Goal: Information Seeking & Learning: Learn about a topic

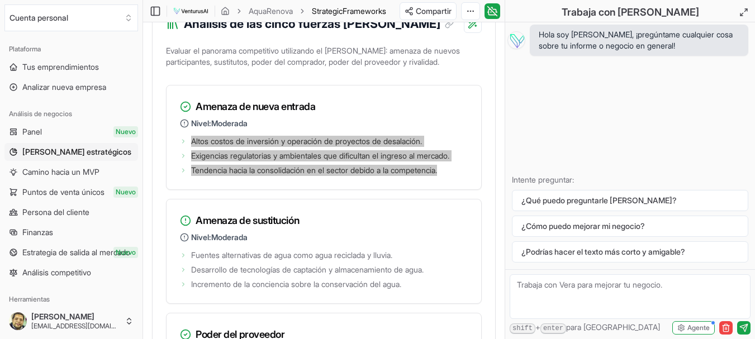
scroll to position [1960, 0]
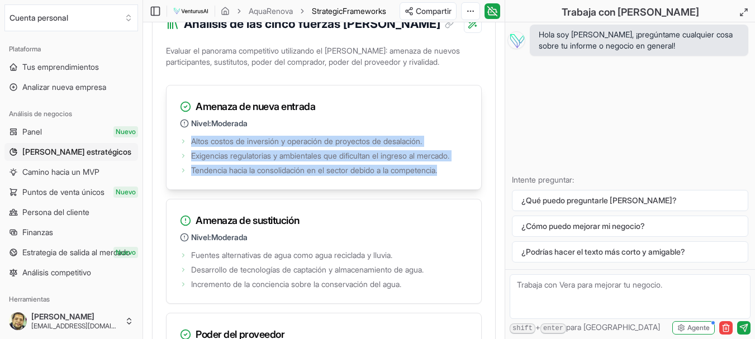
click at [353, 175] on font "Tendencia hacia la consolidación en el sector debido a la competencia." at bounding box center [314, 169] width 246 height 9
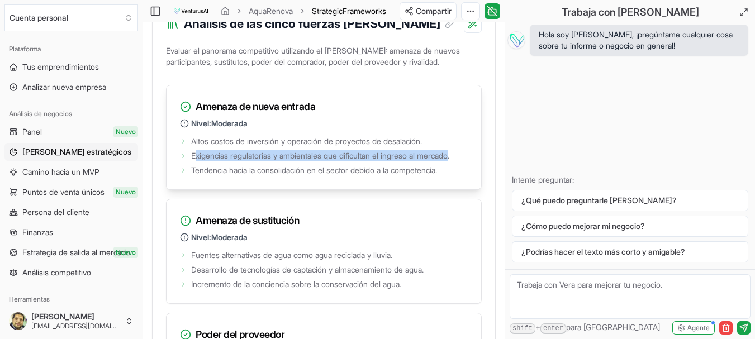
drag, startPoint x: 461, startPoint y: 205, endPoint x: 196, endPoint y: 200, distance: 265.5
click at [196, 160] on font "Exigencias regulatorias y ambientales que dificultan el ingreso al mercado." at bounding box center [320, 155] width 258 height 9
drag, startPoint x: 193, startPoint y: 203, endPoint x: 482, endPoint y: 203, distance: 288.9
copy font "Exigencias regulatorias y ambientales que dificultan el ingreso al mercado."
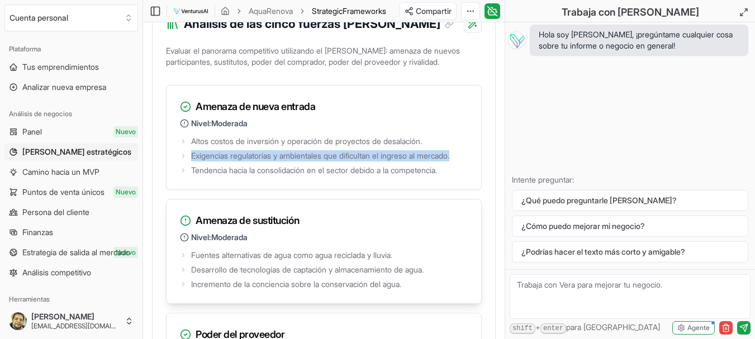
click at [279, 290] on ul "Fuentes alternativas de agua como agua reciclada y lluvia. Desarrollo de tecnol…" at bounding box center [324, 269] width 288 height 42
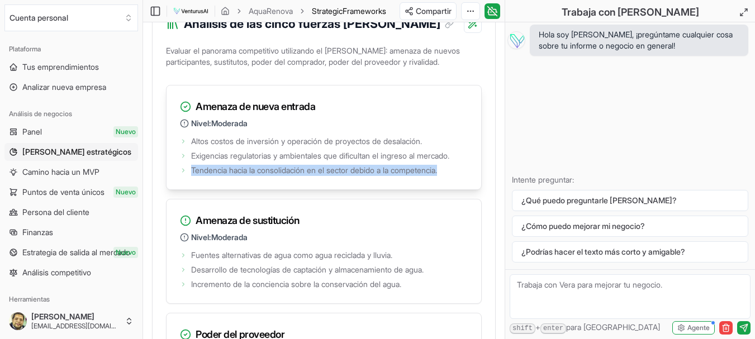
drag, startPoint x: 192, startPoint y: 214, endPoint x: 457, endPoint y: 231, distance: 266.0
click at [457, 189] on div "Altos costos de inversión y operación de proyectos de desalación. Exigencias re…" at bounding box center [324, 162] width 315 height 56
copy font "Tendencia hacia la consolidación en el sector debido a la competencia."
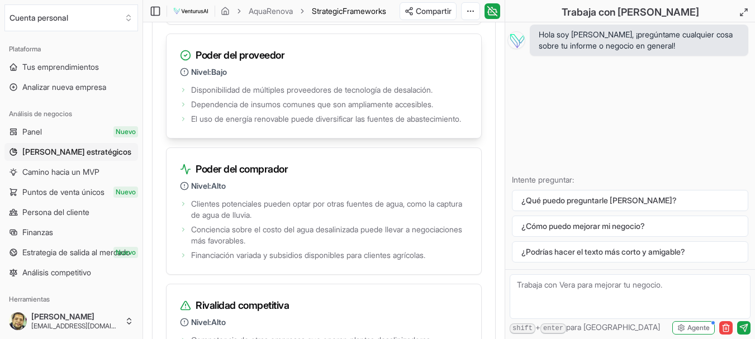
scroll to position [2184, 0]
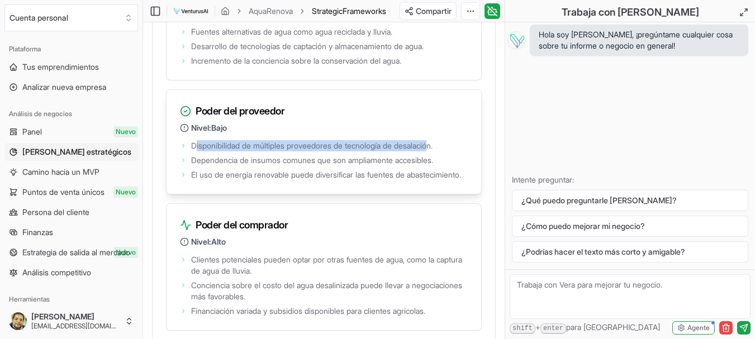
drag, startPoint x: 194, startPoint y: 192, endPoint x: 438, endPoint y: 193, distance: 243.6
click at [432, 150] on font "Disponibilidad de múltiples proveedores de tecnología de desalación." at bounding box center [311, 145] width 241 height 9
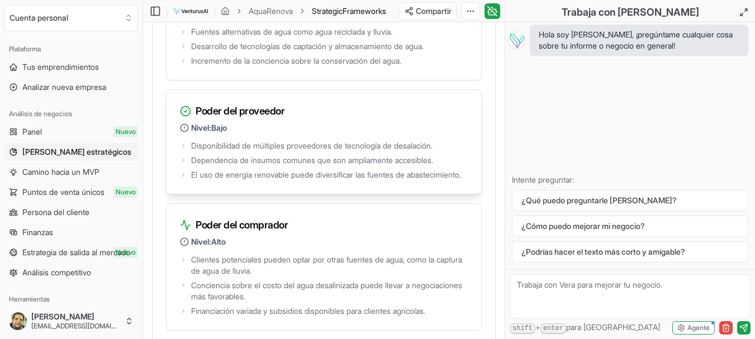
click at [440, 180] on span "El uso de energía renovable puede diversificar las fuentes de abastecimiento." at bounding box center [326, 174] width 270 height 11
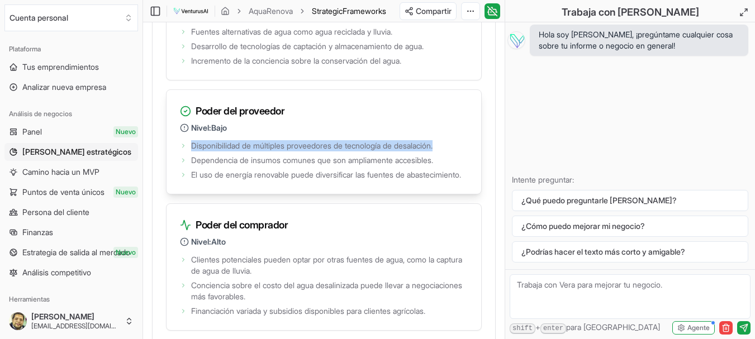
drag, startPoint x: 450, startPoint y: 193, endPoint x: 192, endPoint y: 196, distance: 258.2
click at [192, 151] on li "Disponibilidad de múltiples proveedores de tecnología de desalación." at bounding box center [324, 145] width 288 height 11
copy font "Disponibilidad de múltiples proveedores de tecnología de desalación."
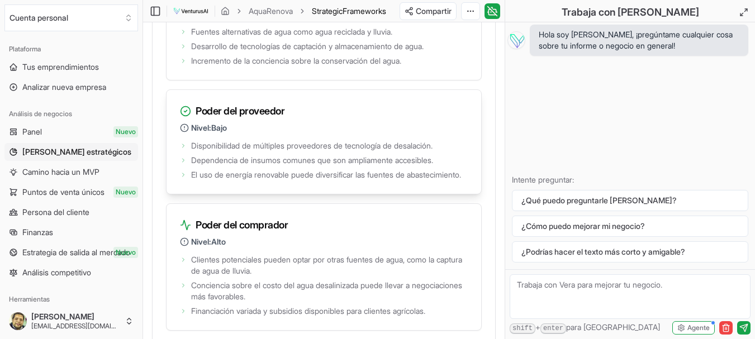
click at [264, 180] on span "El uso de energía renovable puede diversificar las fuentes de abastecimiento." at bounding box center [326, 174] width 270 height 11
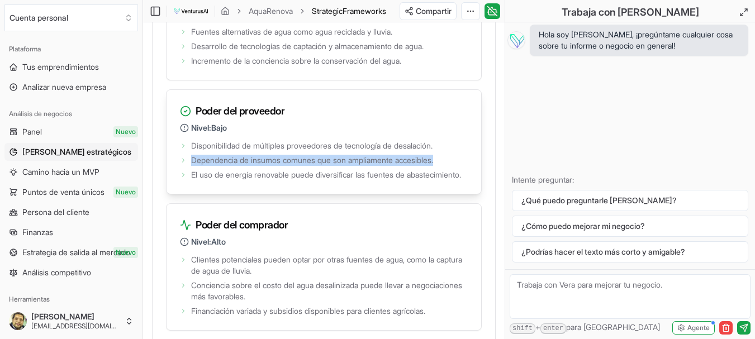
drag, startPoint x: 192, startPoint y: 207, endPoint x: 453, endPoint y: 211, distance: 261.0
click at [453, 166] on li "Dependencia de insumos comunes que son ampliamente accesibles." at bounding box center [324, 160] width 288 height 11
copy font "Dependencia de insumos comunes que son ampliamente accesibles."
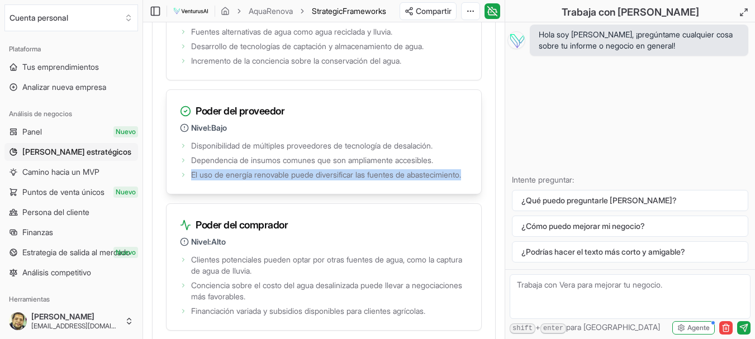
drag, startPoint x: 193, startPoint y: 222, endPoint x: 253, endPoint y: 228, distance: 60.1
click at [259, 180] on span "El uso de energía renovable puede diversificar las fuentes de abastecimiento." at bounding box center [326, 174] width 270 height 11
copy font "El uso de energía renovable puede diversificar las fuentes de abastecimiento."
